Goal: Check status: Check status

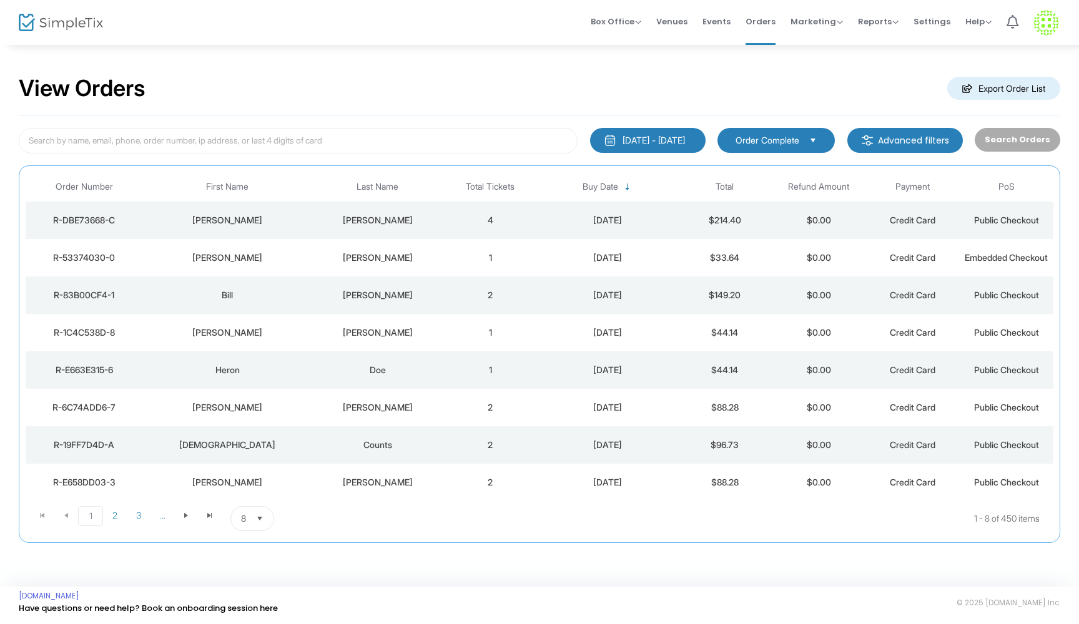
click at [436, 216] on div "[PERSON_NAME]" at bounding box center [377, 220] width 125 height 12
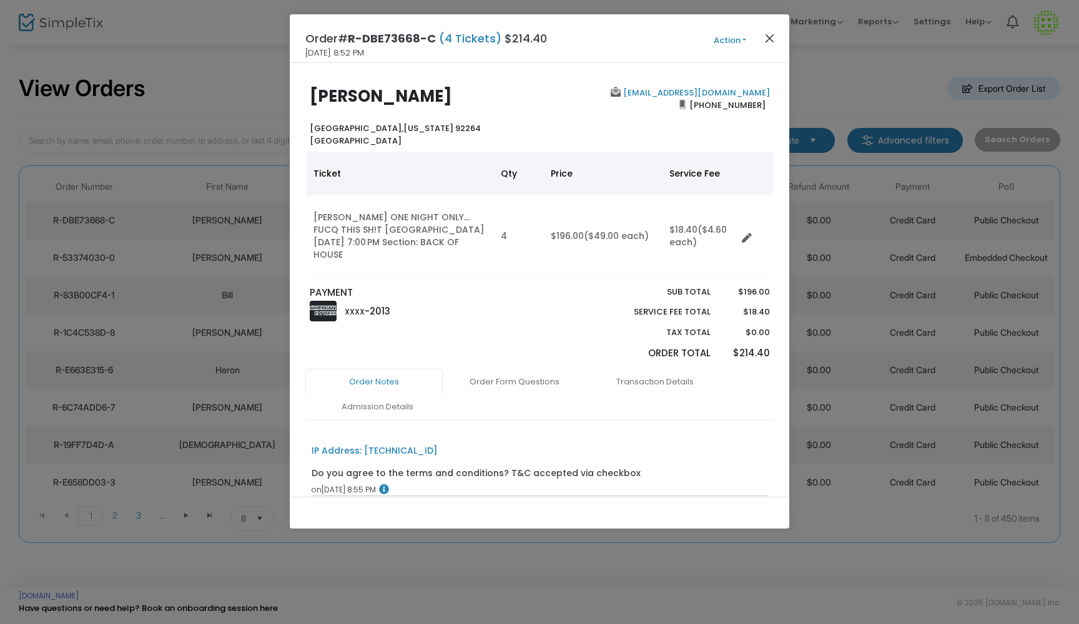
click at [768, 37] on button "Close" at bounding box center [770, 38] width 16 height 16
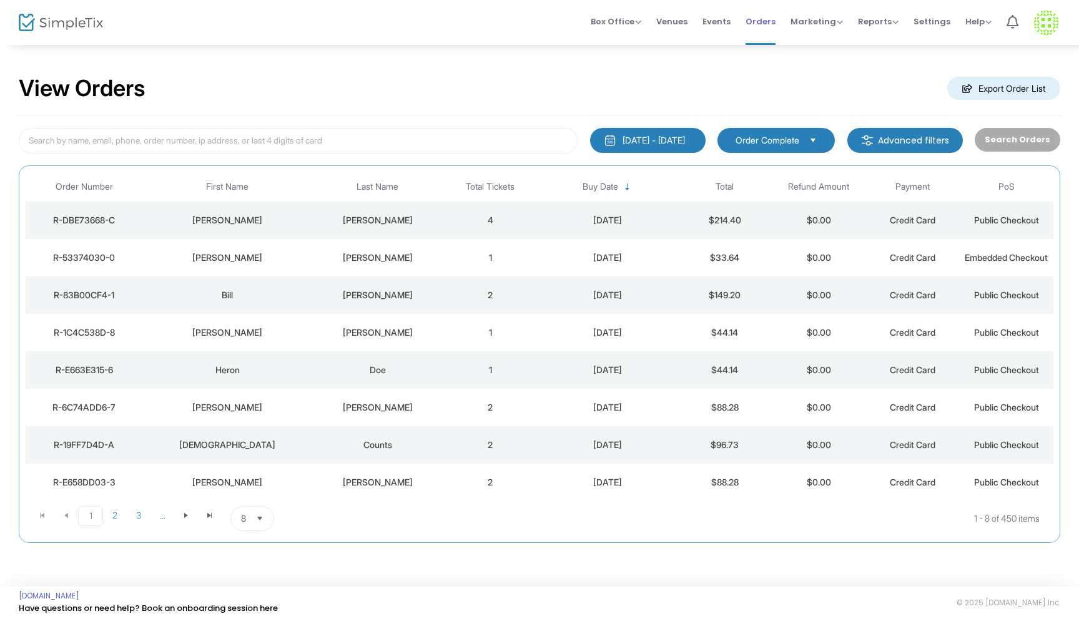
click at [768, 24] on span "Orders" at bounding box center [760, 22] width 30 height 32
click at [726, 22] on span "Events" at bounding box center [716, 22] width 28 height 32
click at [453, 218] on td "2" at bounding box center [490, 220] width 94 height 37
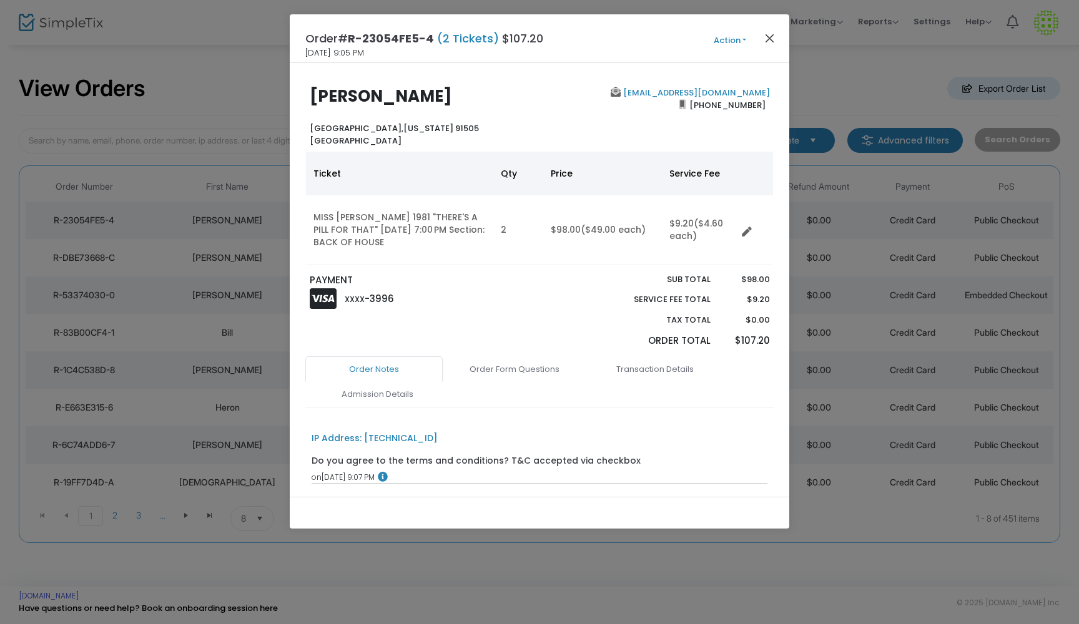
click at [766, 41] on button "Close" at bounding box center [770, 38] width 16 height 16
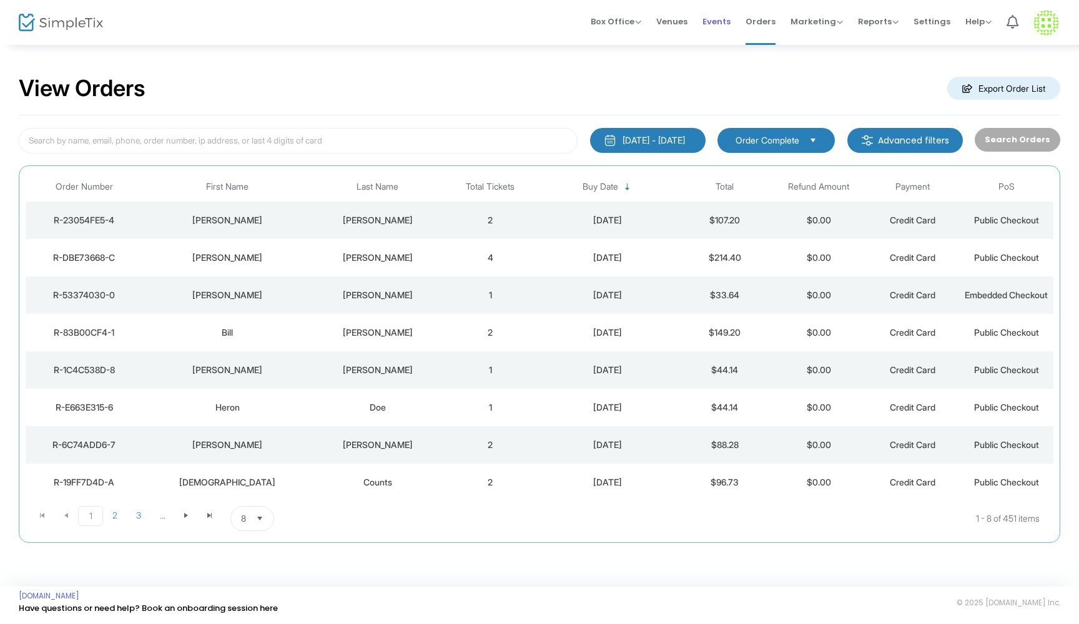
click at [724, 17] on span "Events" at bounding box center [716, 22] width 28 height 32
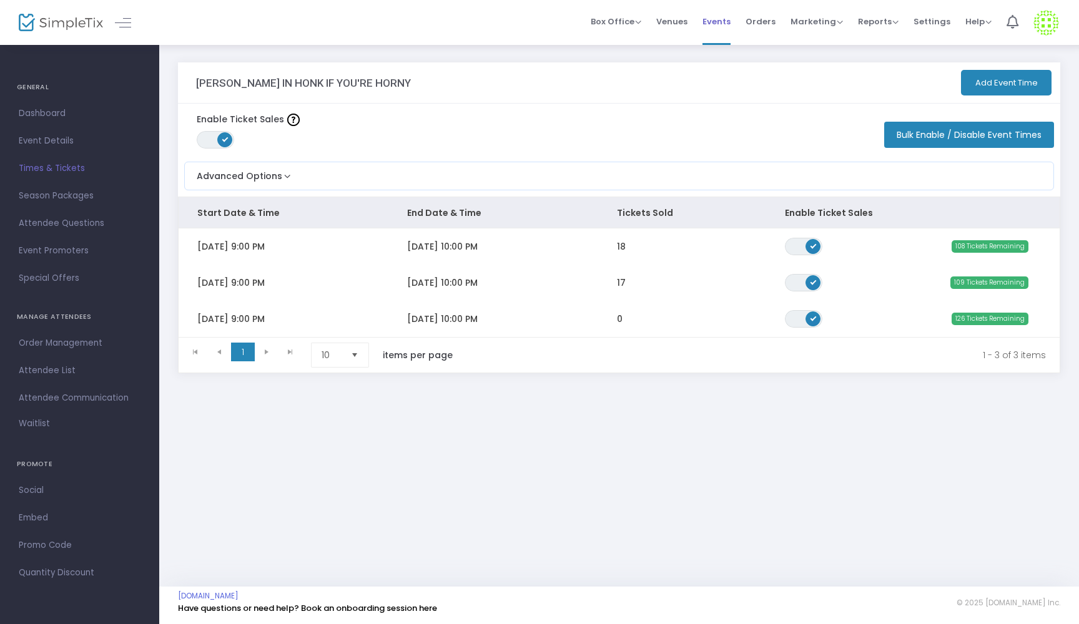
click at [727, 19] on span "Events" at bounding box center [716, 22] width 28 height 32
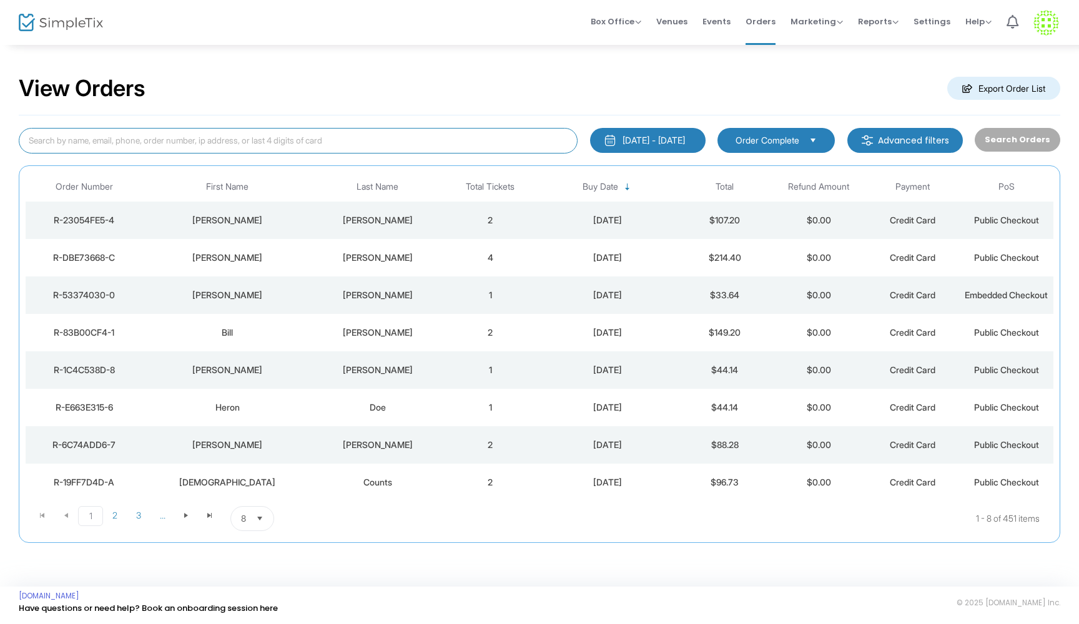
click at [64, 140] on input at bounding box center [298, 141] width 559 height 26
type input "wolton"
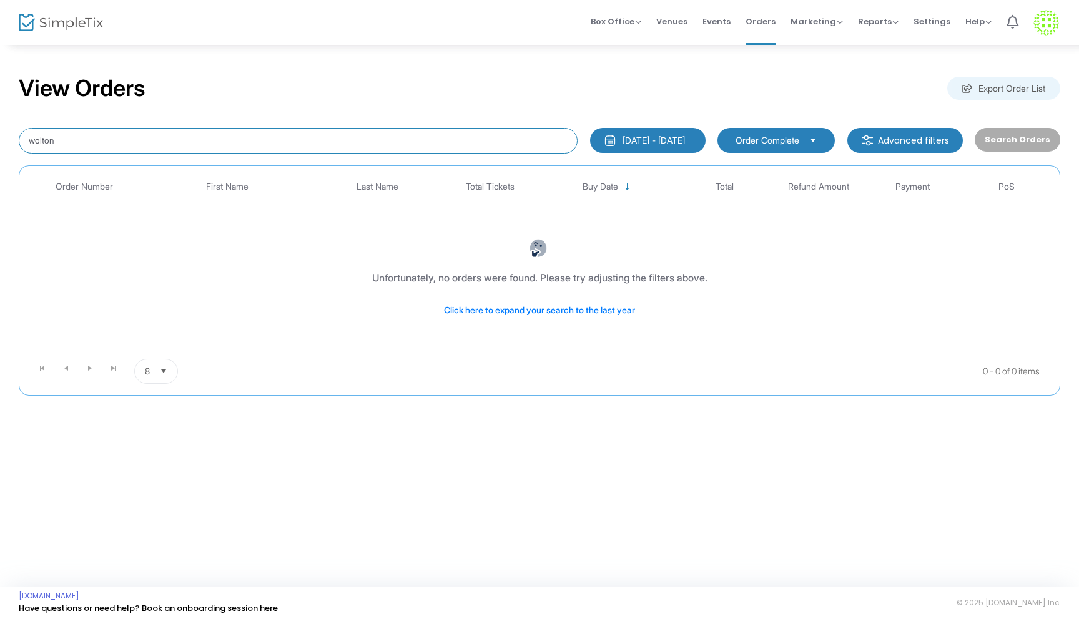
drag, startPoint x: 65, startPoint y: 142, endPoint x: 1, endPoint y: 142, distance: 63.7
click at [1, 142] on div "View Orders Export Order List wolton 9/13/2025 - 10/13/2025 Last 30 Days Today …" at bounding box center [539, 242] width 1079 height 396
